Goal: Navigation & Orientation: Find specific page/section

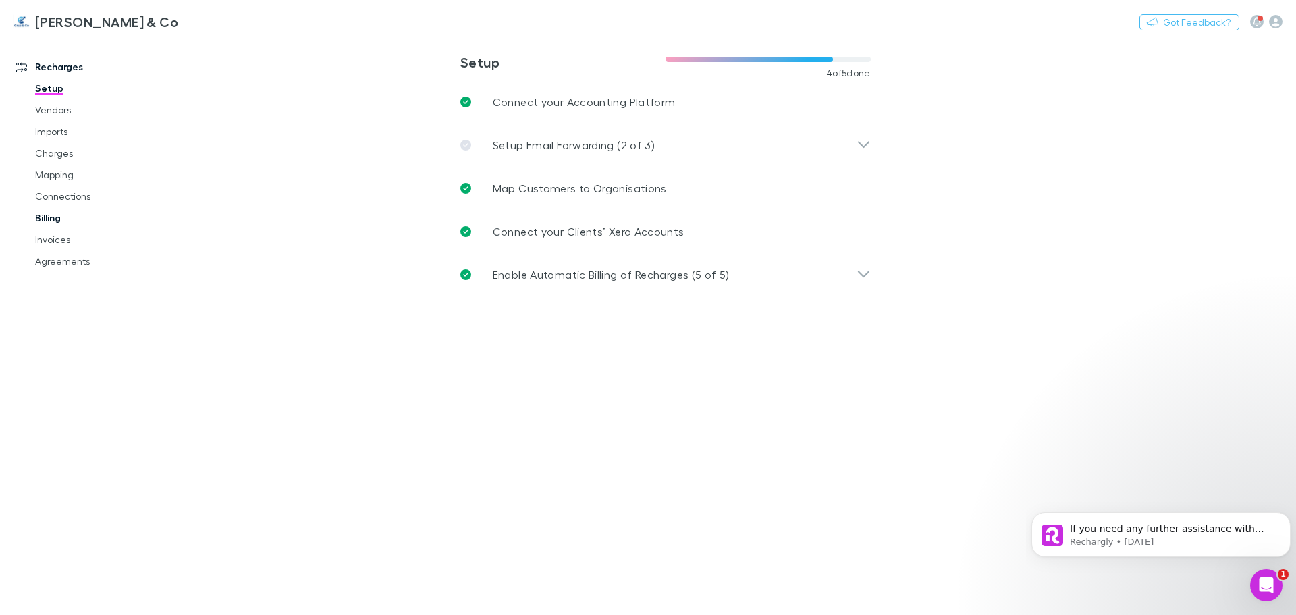
click at [65, 221] on link "Billing" at bounding box center [102, 218] width 161 height 22
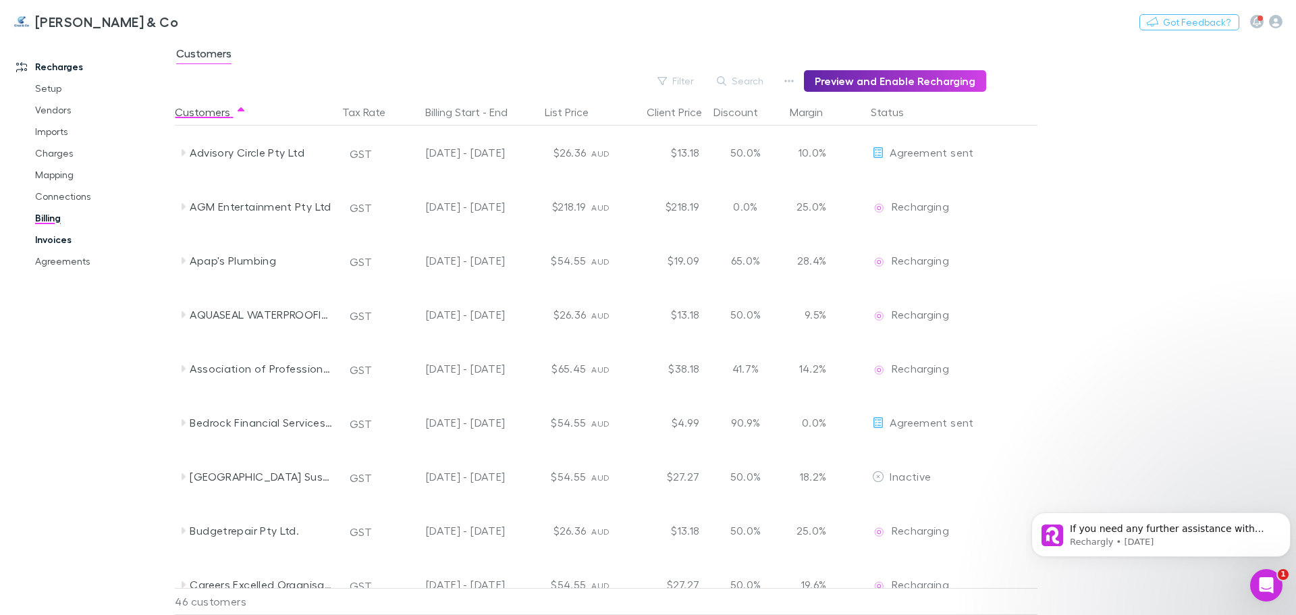
click at [68, 241] on link "Invoices" at bounding box center [102, 240] width 161 height 22
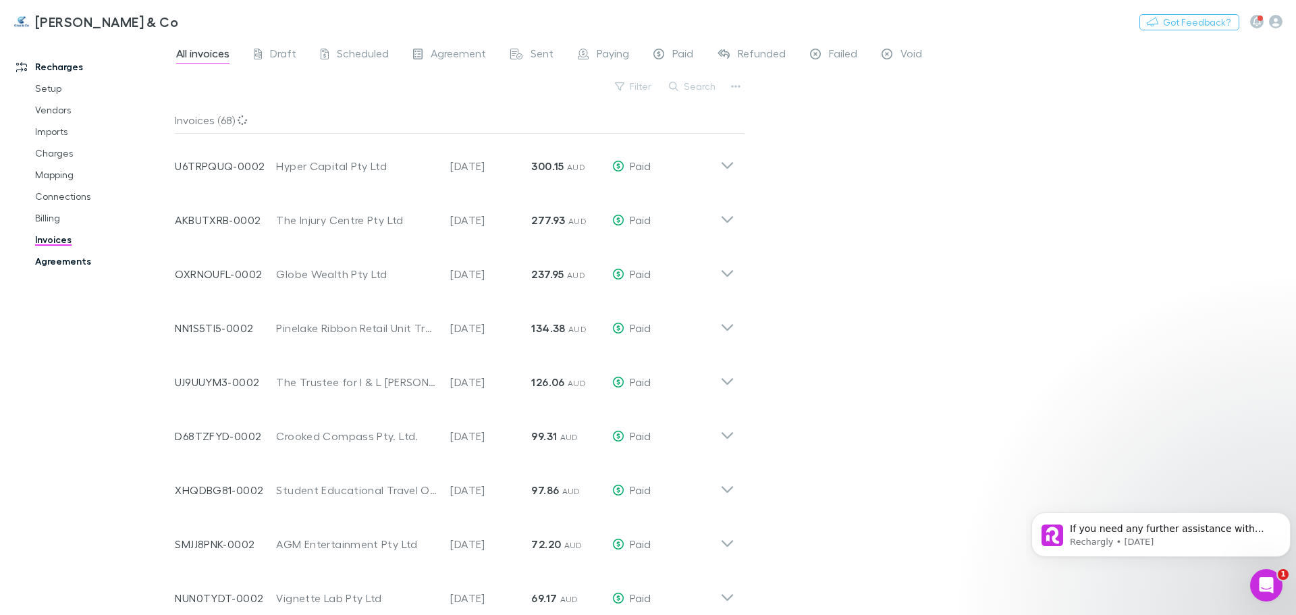
click at [58, 259] on link "Agreements" at bounding box center [102, 261] width 161 height 22
